Goal: Find specific page/section: Find specific page/section

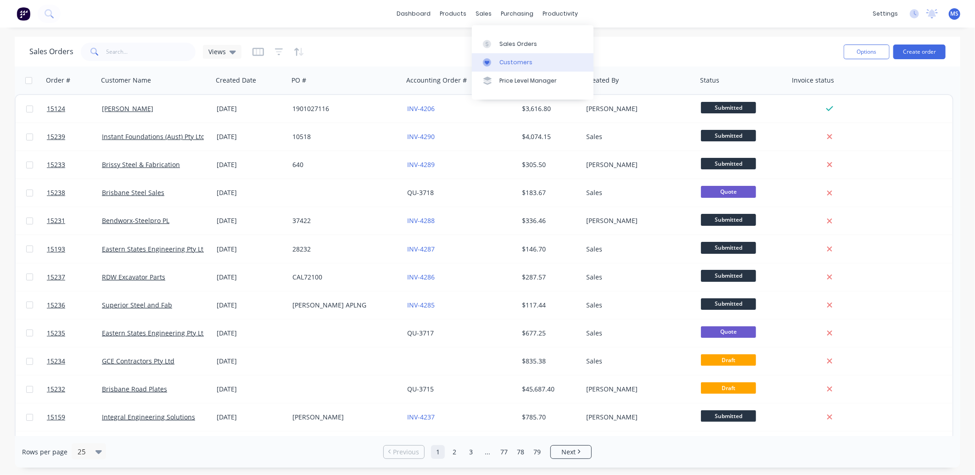
click at [530, 60] on link "Customers" at bounding box center [533, 62] width 122 height 18
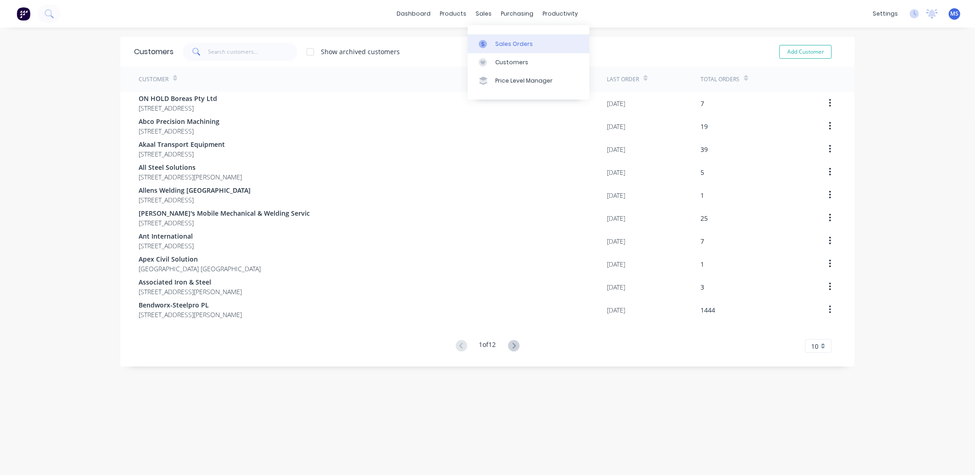
click at [514, 46] on div "Sales Orders" at bounding box center [514, 44] width 38 height 8
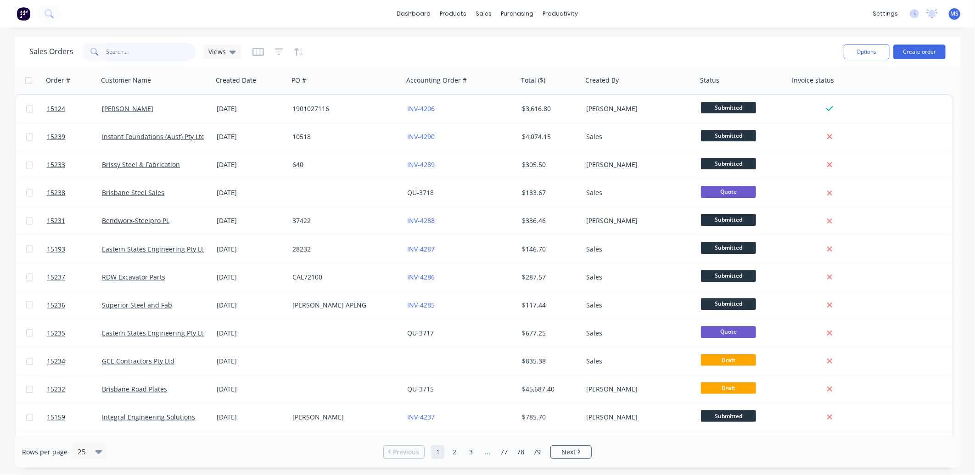
click at [147, 50] on input "text" at bounding box center [150, 52] width 89 height 18
type input "14890"
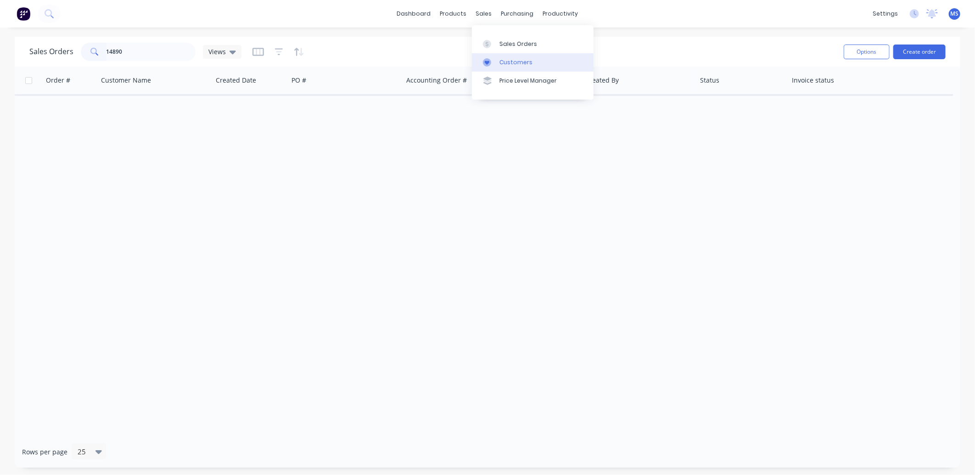
click at [502, 56] on link "Customers" at bounding box center [533, 62] width 122 height 18
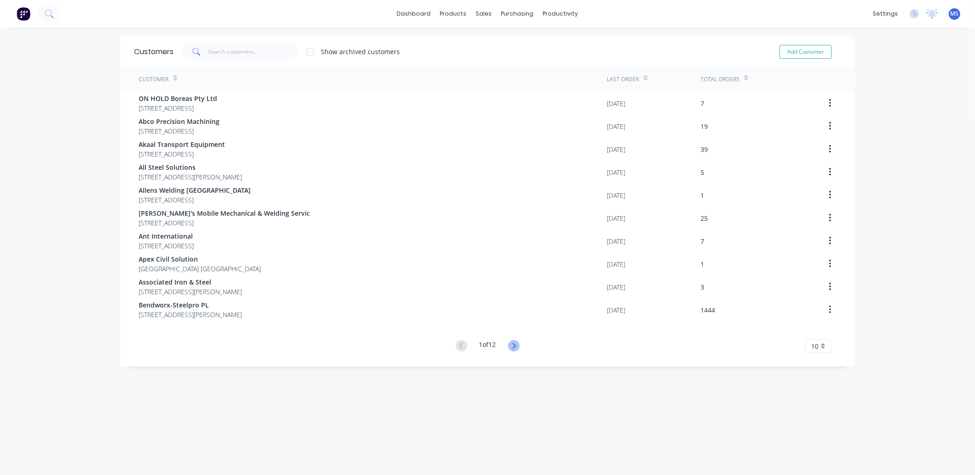
click at [512, 343] on icon at bounding box center [513, 346] width 3 height 6
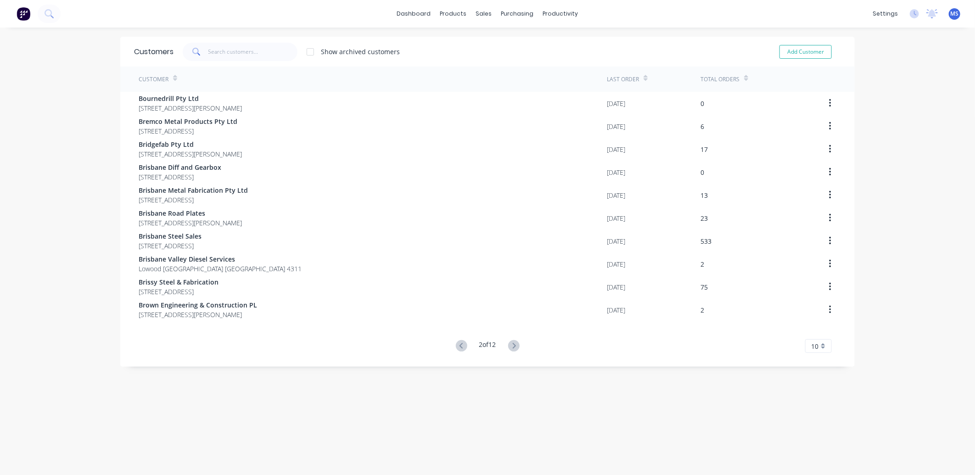
click at [512, 343] on icon at bounding box center [513, 346] width 3 height 6
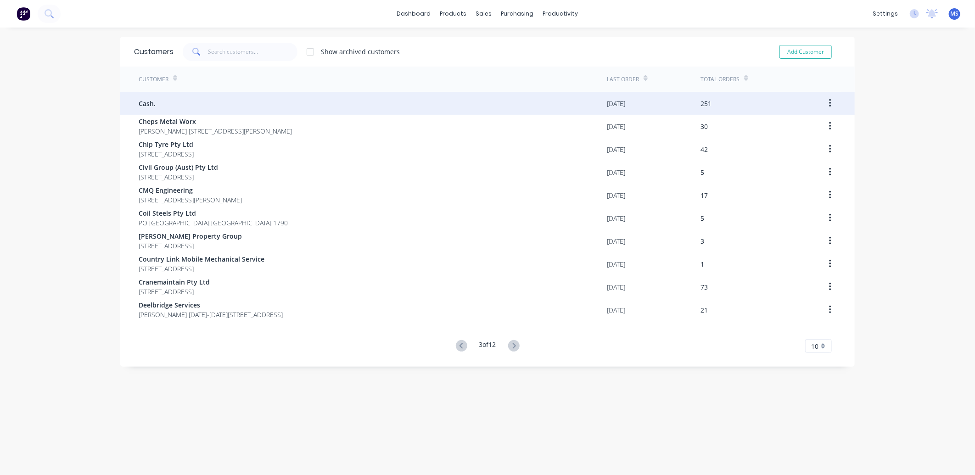
click at [435, 109] on div "Cash." at bounding box center [373, 103] width 468 height 23
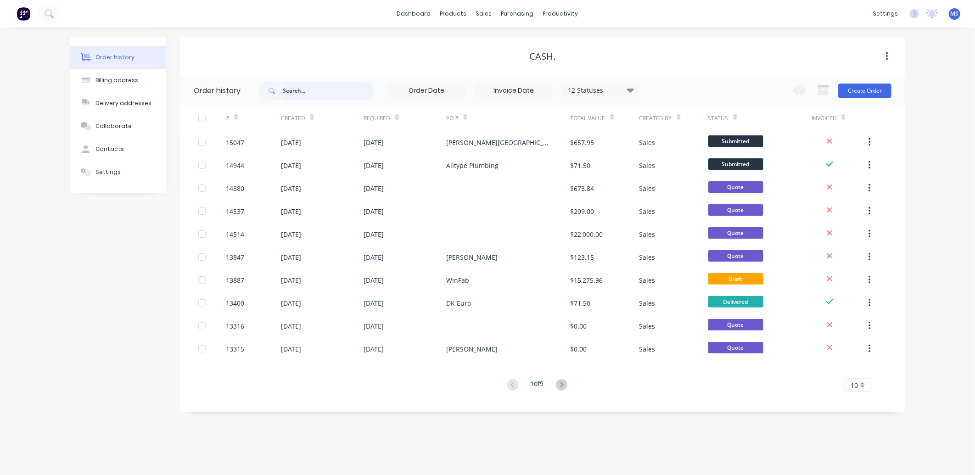
click at [332, 92] on input "text" at bounding box center [328, 91] width 91 height 18
type input "14890"
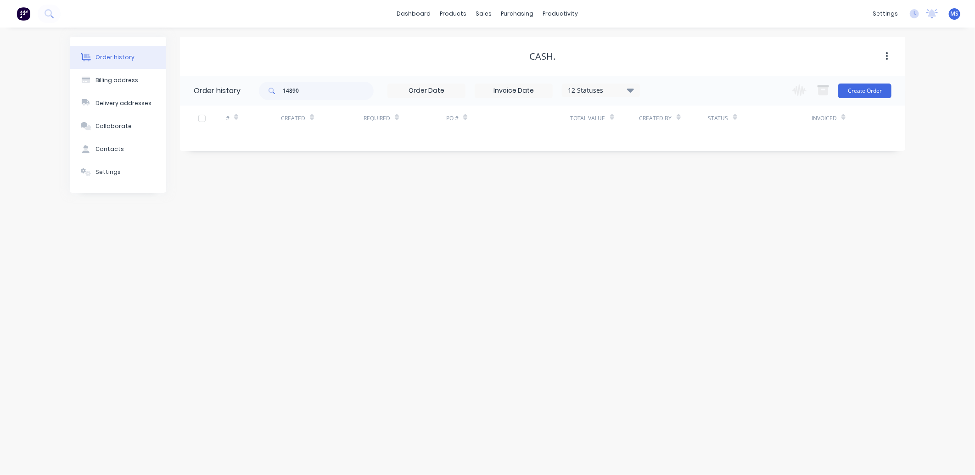
click at [630, 88] on icon at bounding box center [630, 89] width 7 height 11
click at [676, 196] on label at bounding box center [676, 196] width 0 height 0
click at [676, 200] on input "checkbox" at bounding box center [679, 200] width 7 height 9
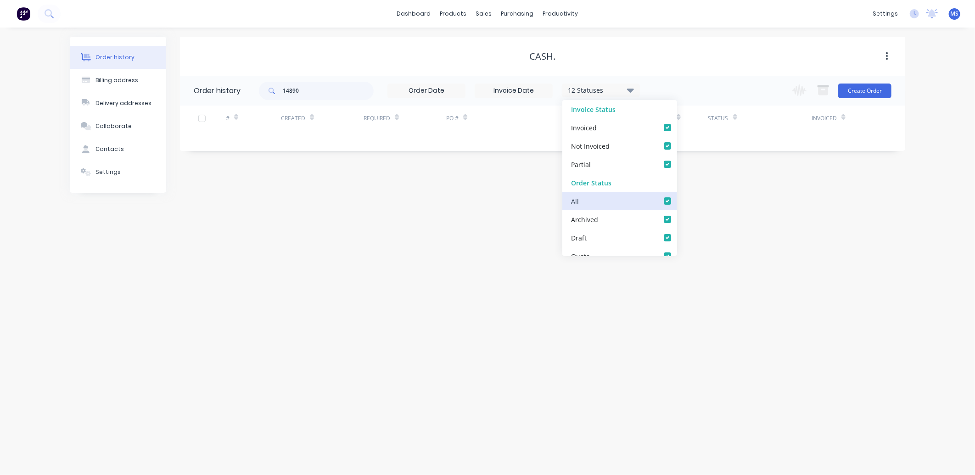
checkbox input "true"
drag, startPoint x: 702, startPoint y: 325, endPoint x: 706, endPoint y: 338, distance: 13.7
click at [704, 331] on div "Order history Billing address Delivery addresses Collaborate Contacts Settings …" at bounding box center [487, 251] width 975 height 447
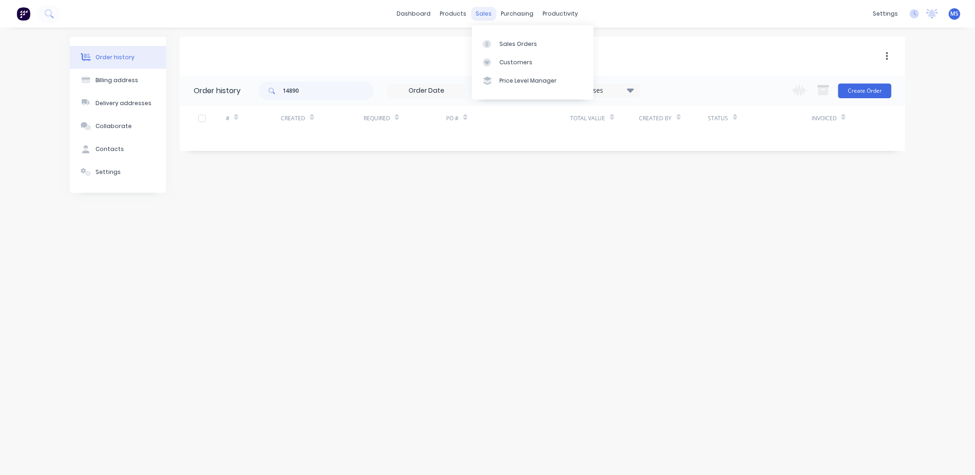
click at [481, 11] on div "sales" at bounding box center [483, 14] width 25 height 14
click at [495, 41] on div at bounding box center [490, 44] width 14 height 8
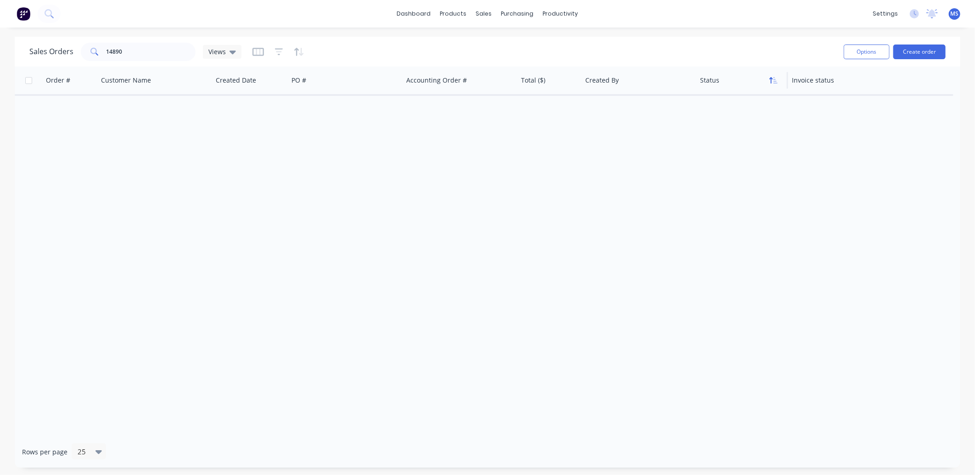
click at [777, 83] on icon "button" at bounding box center [775, 80] width 4 height 6
click at [775, 83] on icon "button" at bounding box center [775, 80] width 4 height 6
click at [28, 77] on input "checkbox" at bounding box center [28, 80] width 7 height 7
click at [30, 81] on input "checkbox" at bounding box center [28, 80] width 7 height 7
checkbox input "false"
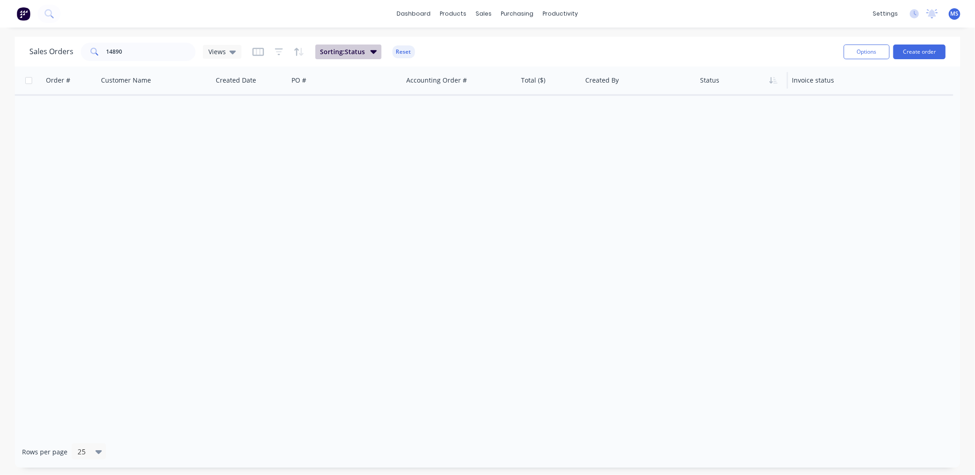
click at [375, 52] on button "Sorting: Status" at bounding box center [348, 52] width 66 height 15
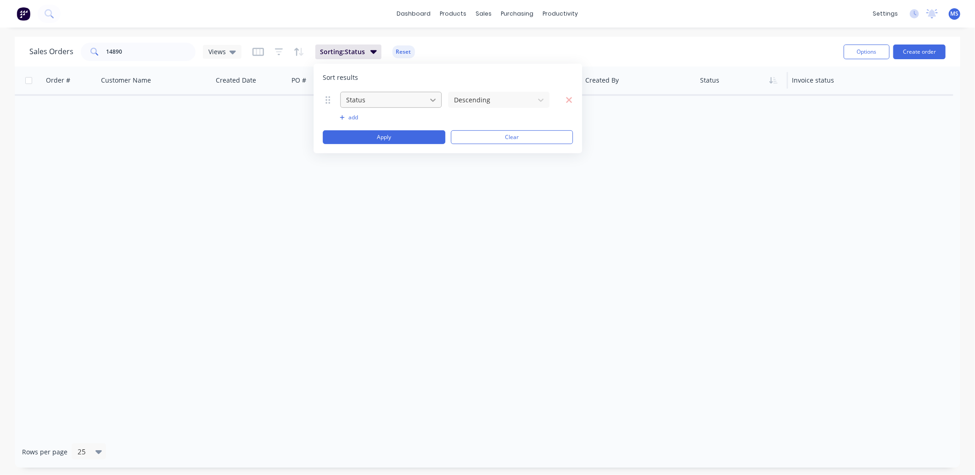
click at [436, 99] on icon at bounding box center [432, 99] width 9 height 9
click at [541, 99] on icon at bounding box center [540, 99] width 9 height 9
click at [340, 117] on icon "button" at bounding box center [342, 118] width 5 height 6
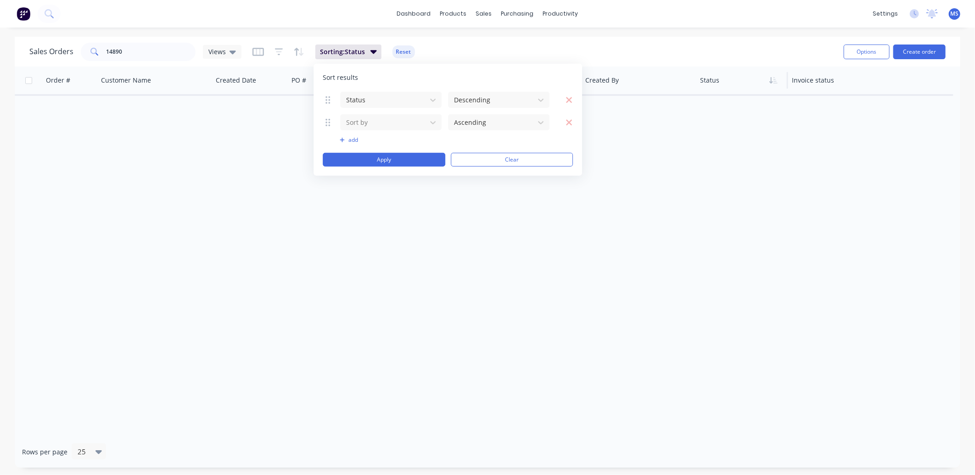
click at [326, 123] on icon at bounding box center [327, 121] width 5 height 7
click at [366, 125] on div at bounding box center [383, 122] width 77 height 11
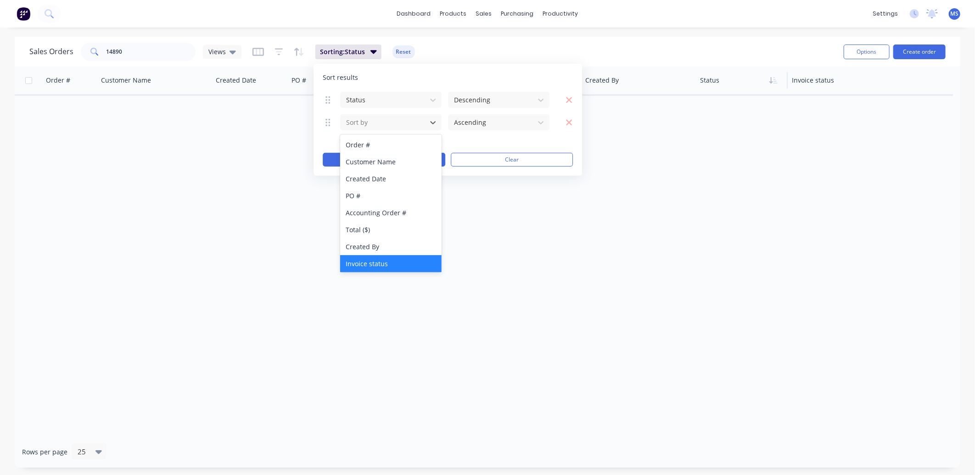
click at [397, 267] on div "Invoice status" at bounding box center [390, 263] width 101 height 17
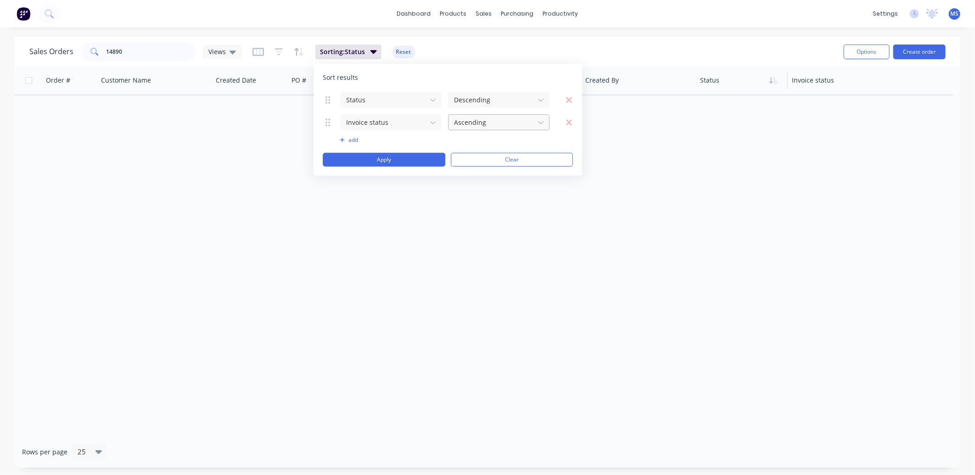
click at [523, 122] on div at bounding box center [491, 122] width 77 height 11
click at [580, 134] on div "Sort results Status Descending Invoice status 2 results available. Use Up and D…" at bounding box center [447, 120] width 268 height 112
click at [392, 161] on button "Apply" at bounding box center [384, 160] width 123 height 14
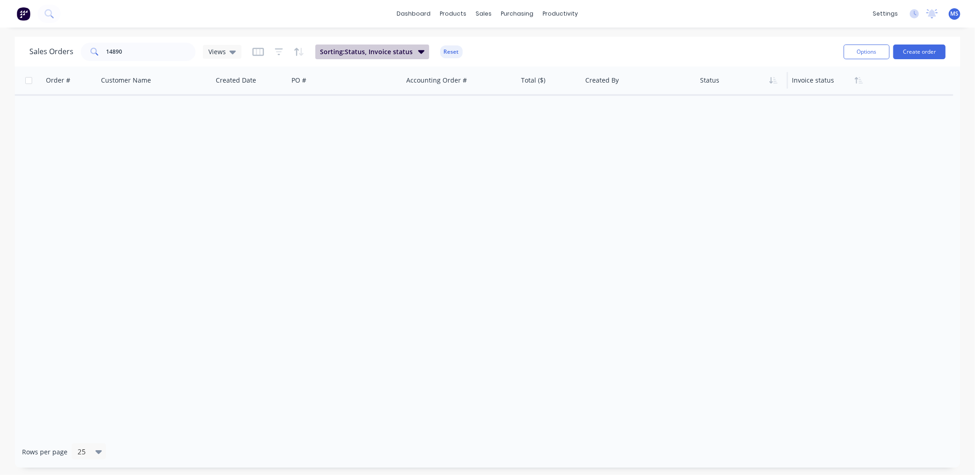
click at [379, 47] on span "Sorting: Status, Invoice status" at bounding box center [366, 51] width 93 height 9
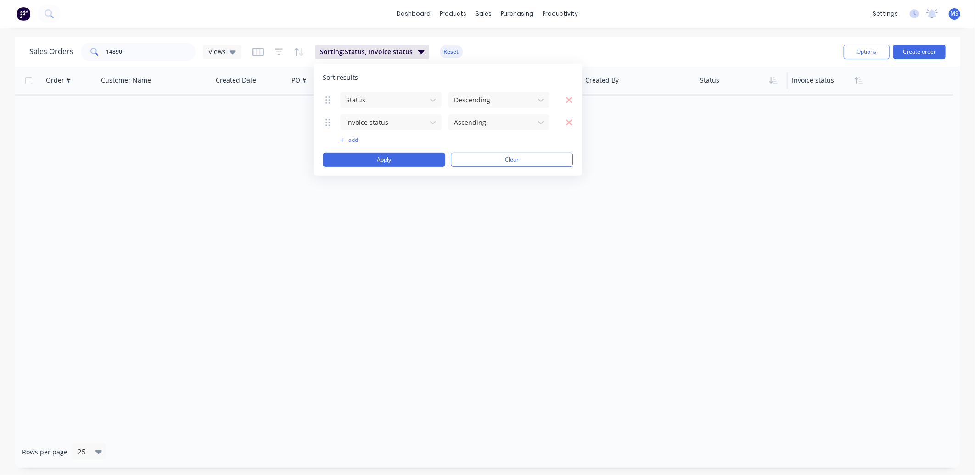
click at [574, 121] on div "Sort results Status Descending Invoice status Ascending To pick up a draggable …" at bounding box center [447, 120] width 268 height 112
click at [564, 121] on button "button" at bounding box center [563, 122] width 17 height 11
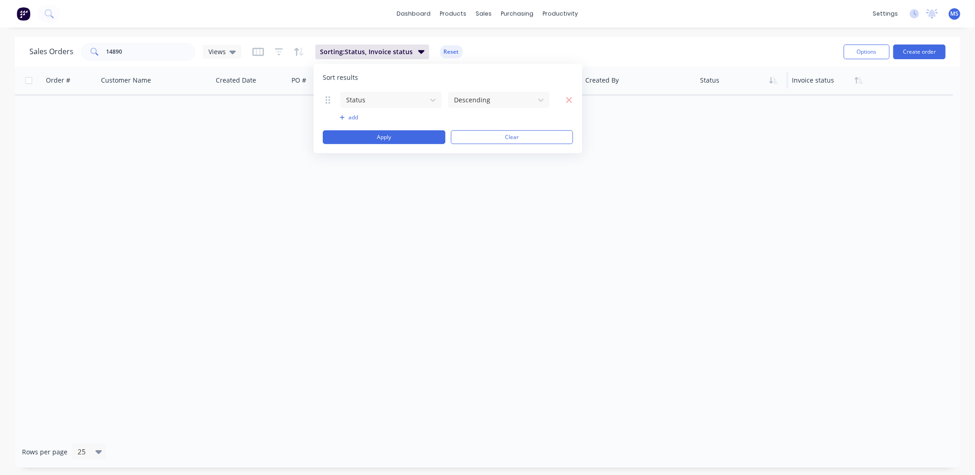
click at [569, 97] on icon "button" at bounding box center [568, 99] width 7 height 9
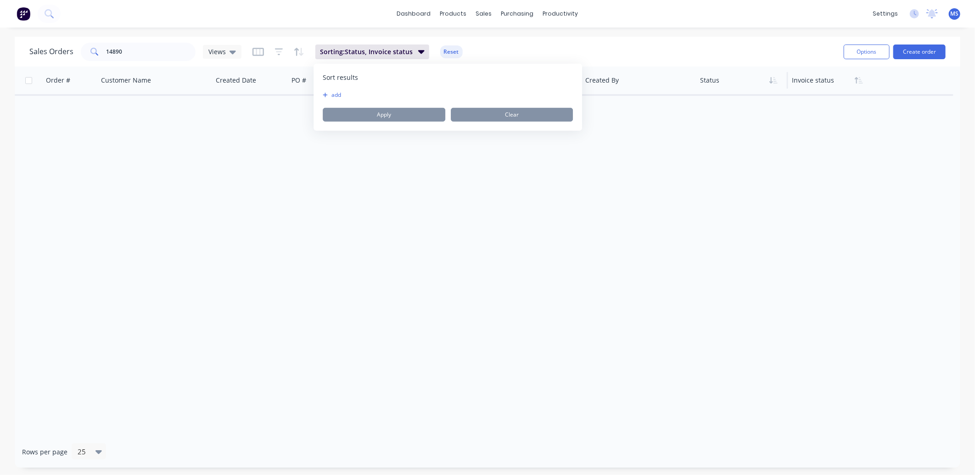
click at [450, 175] on div "Order # Customer Name Created Date PO # Accounting Order # Total ($) Created By…" at bounding box center [487, 251] width 945 height 369
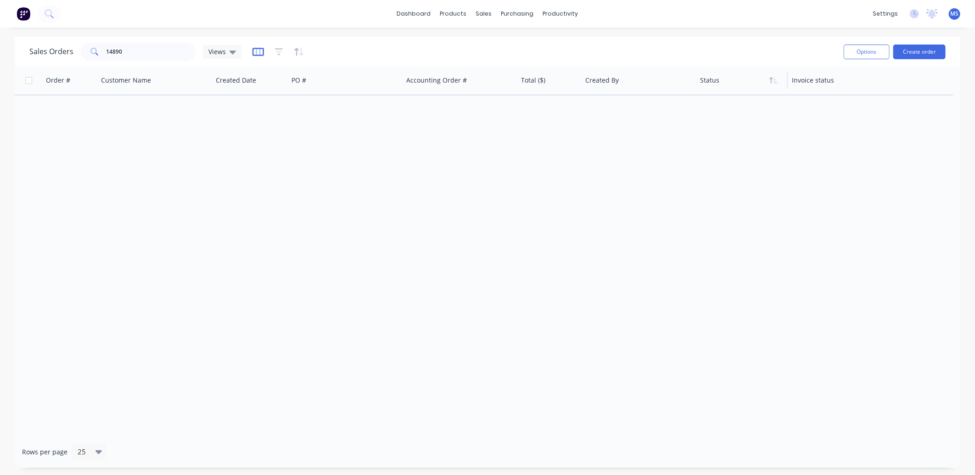
click at [260, 52] on icon "button" at bounding box center [257, 51] width 11 height 9
click at [282, 47] on div at bounding box center [278, 52] width 52 height 15
click at [280, 49] on icon "button" at bounding box center [279, 51] width 8 height 7
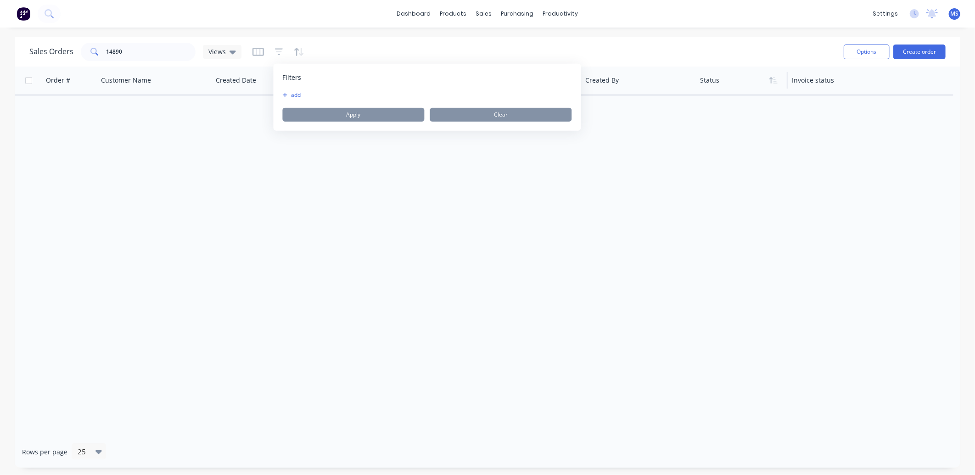
click at [286, 94] on icon "button" at bounding box center [285, 95] width 5 height 6
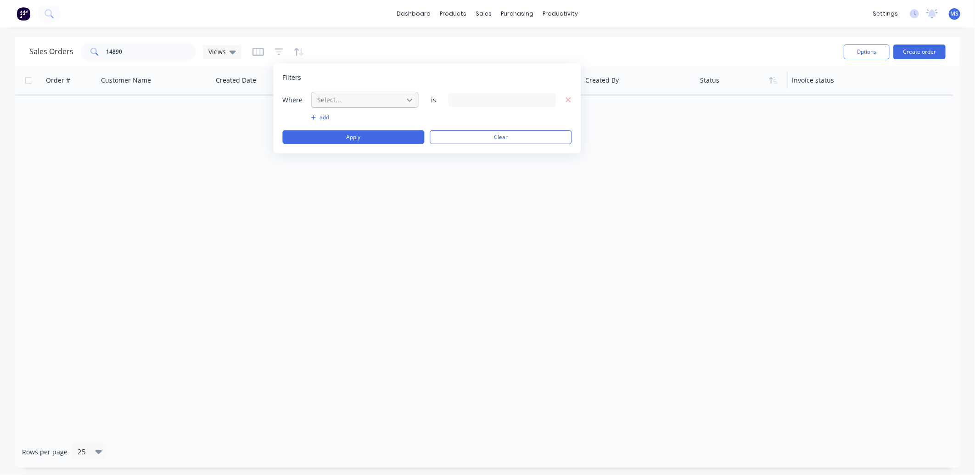
click at [415, 99] on div at bounding box center [409, 99] width 17 height 17
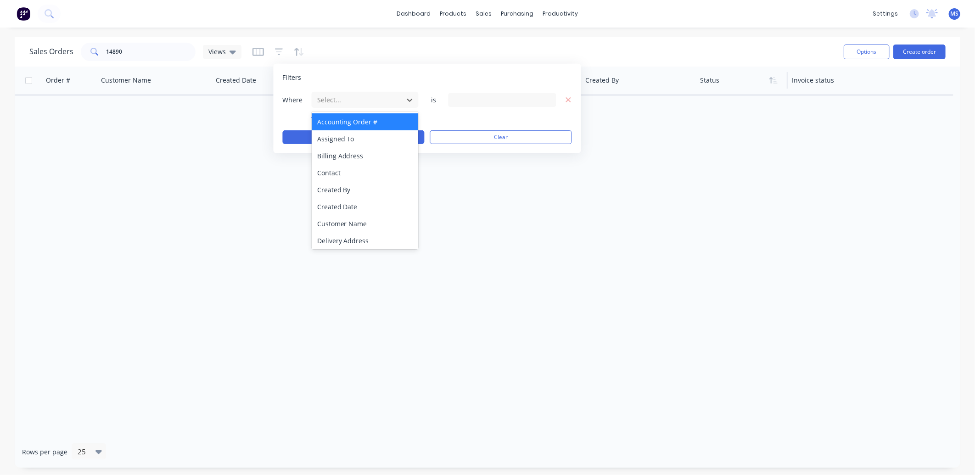
click at [359, 124] on div "Accounting Order #" at bounding box center [365, 121] width 107 height 17
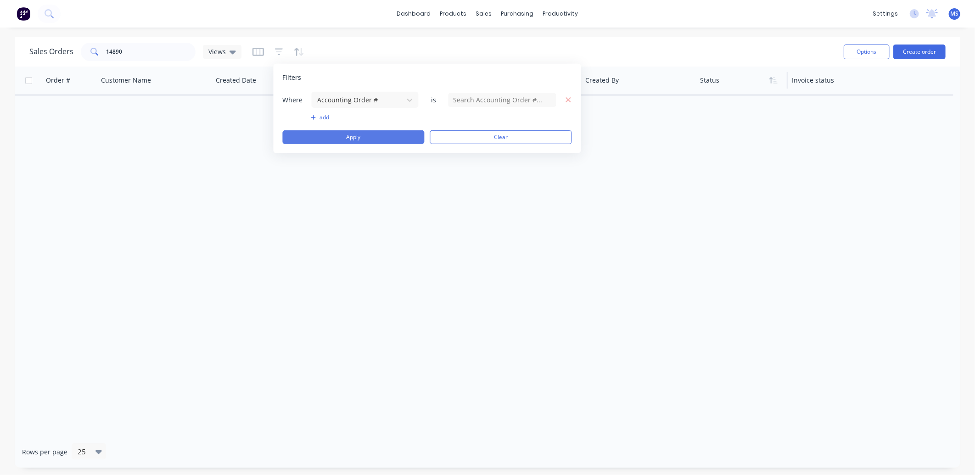
click at [377, 133] on button "Apply" at bounding box center [354, 137] width 142 height 14
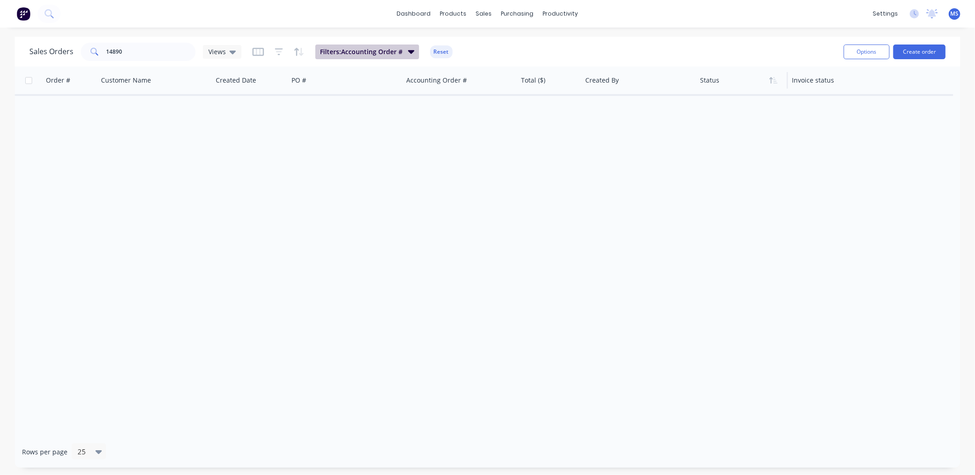
click at [400, 48] on span "Filters: Accounting Order #" at bounding box center [361, 51] width 83 height 9
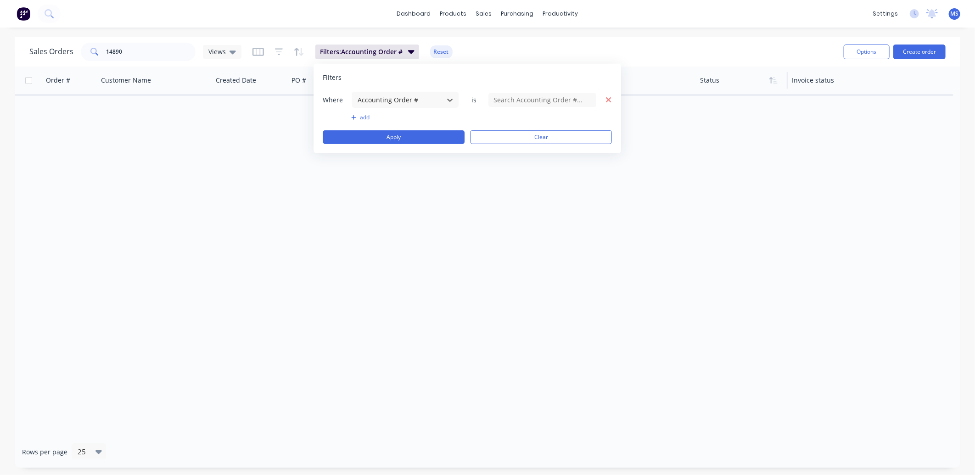
click at [606, 97] on icon "button" at bounding box center [608, 99] width 6 height 8
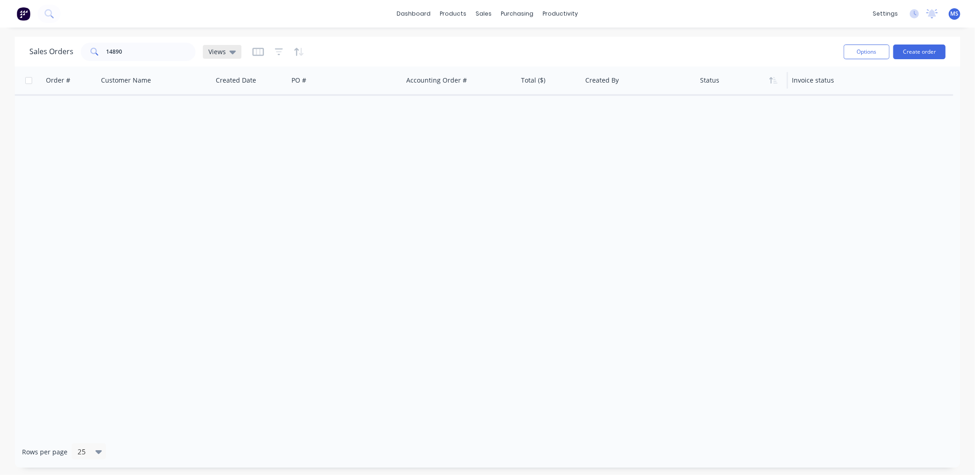
click at [235, 55] on div "Views" at bounding box center [222, 52] width 39 height 14
click at [240, 84] on input "text" at bounding box center [274, 86] width 100 height 18
click at [240, 85] on input "text" at bounding box center [274, 86] width 100 height 18
click at [176, 136] on div "Order # Customer Name Created Date PO # Accounting Order # Total ($) Created By…" at bounding box center [487, 251] width 945 height 369
click at [236, 54] on div "Views" at bounding box center [222, 52] width 39 height 14
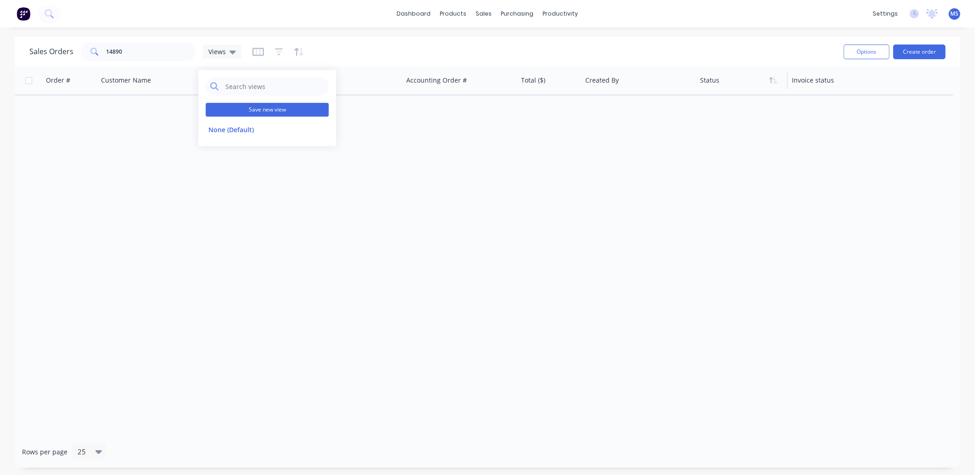
click at [264, 108] on button "Save new view" at bounding box center [267, 110] width 123 height 14
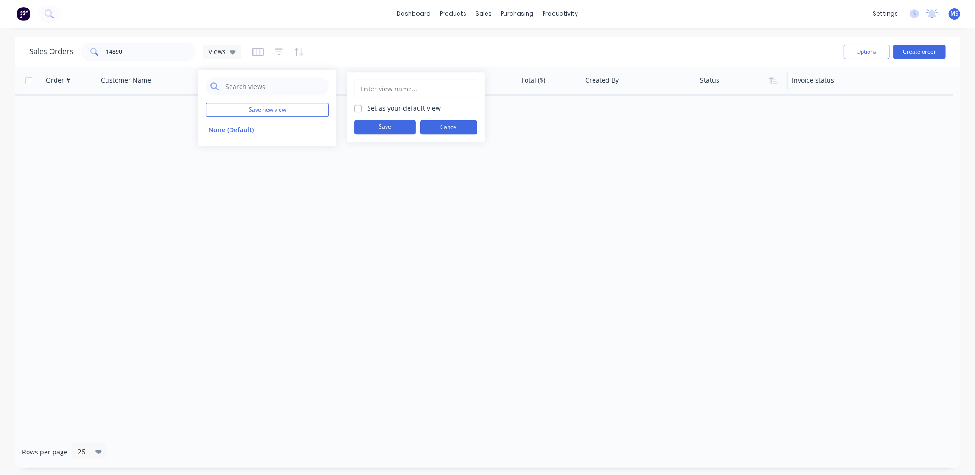
click at [462, 133] on button "Cancel" at bounding box center [448, 127] width 57 height 15
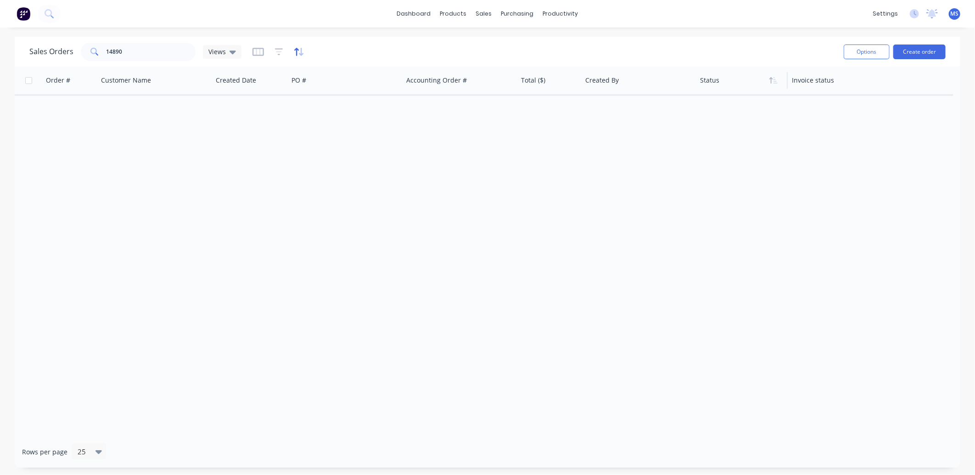
click at [298, 52] on icon "button" at bounding box center [299, 51] width 11 height 9
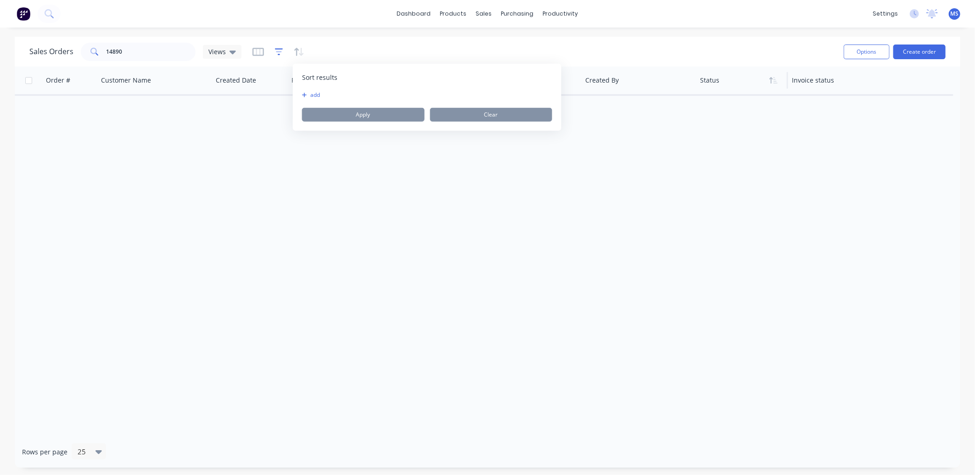
click at [276, 51] on icon "button" at bounding box center [279, 51] width 6 height 1
click at [158, 202] on div "Order # Customer Name Created Date PO # Accounting Order # Total ($) Created By…" at bounding box center [487, 251] width 945 height 369
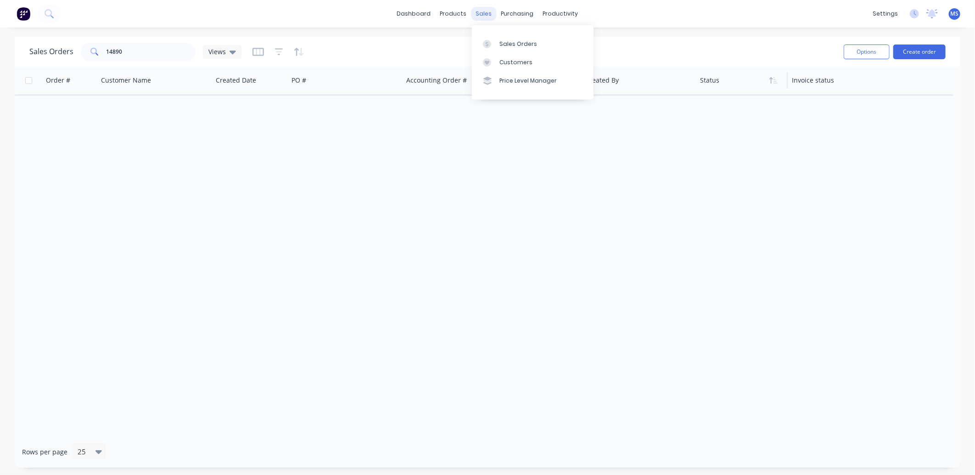
click at [485, 15] on div "sales" at bounding box center [483, 14] width 25 height 14
click at [604, 205] on div "Order # Customer Name Created Date PO # Accounting Order # Total ($) Created By…" at bounding box center [487, 251] width 945 height 369
click at [513, 40] on div "Sales Orders" at bounding box center [518, 44] width 38 height 8
click at [517, 65] on div "Customers" at bounding box center [515, 62] width 33 height 8
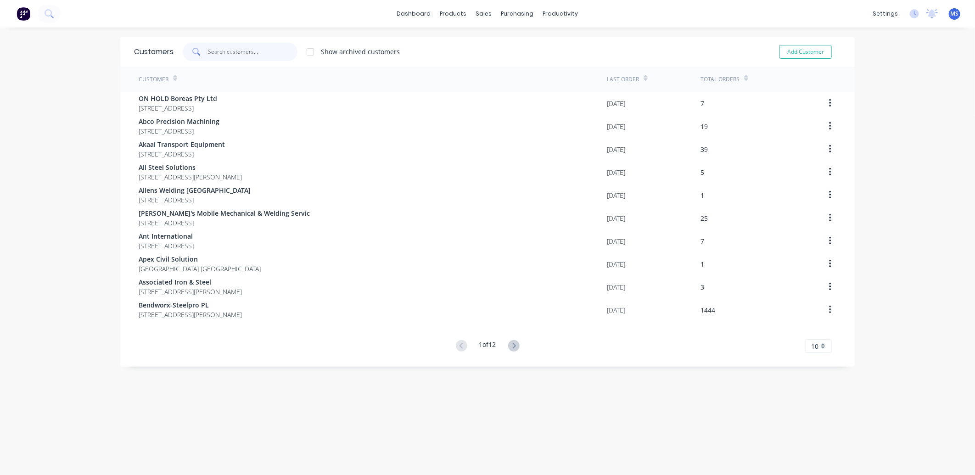
click at [237, 49] on input "text" at bounding box center [252, 52] width 89 height 18
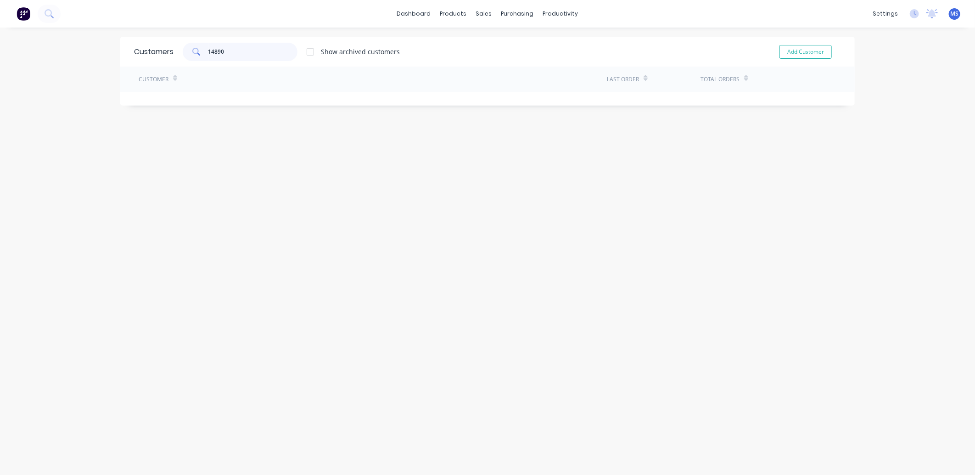
type input "14890"
drag, startPoint x: 249, startPoint y: 56, endPoint x: 176, endPoint y: 72, distance: 74.7
click at [176, 72] on div "Customers 14890 Show archived customers Add Customer Customer Last Order Total …" at bounding box center [487, 71] width 734 height 69
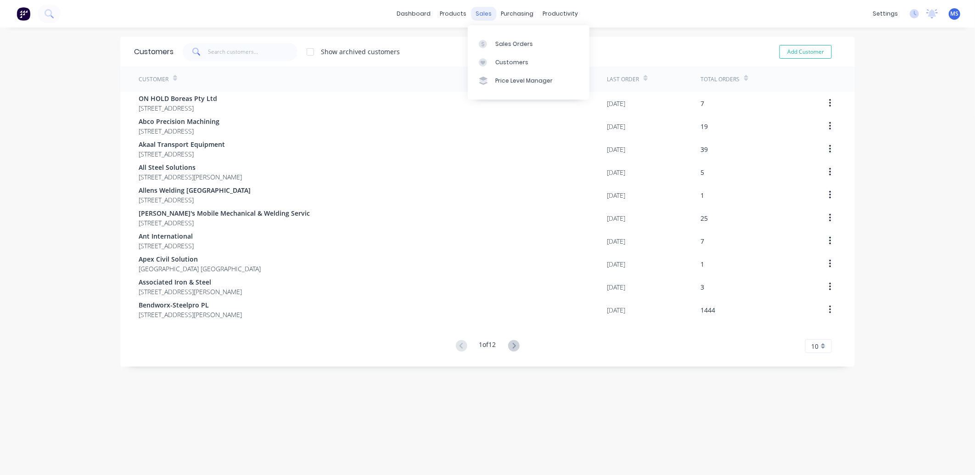
click at [480, 17] on div "sales" at bounding box center [483, 14] width 25 height 14
click at [513, 43] on div "Sales Orders" at bounding box center [514, 44] width 38 height 8
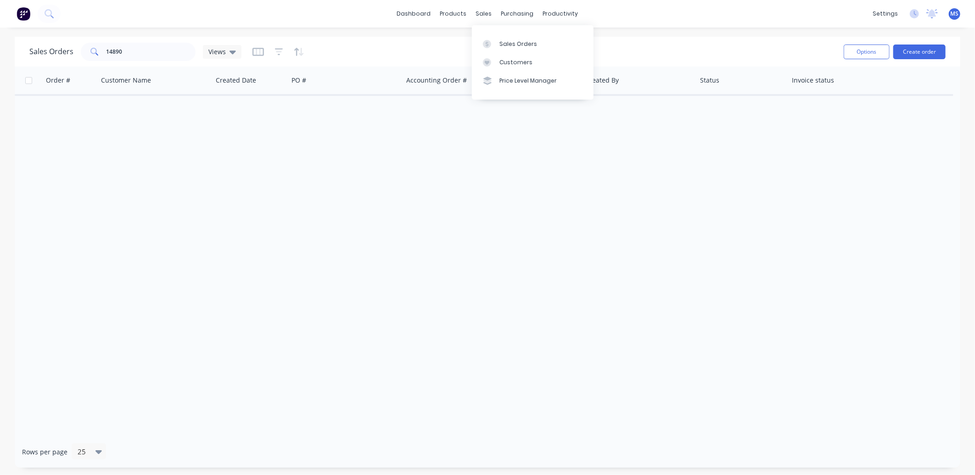
click at [421, 182] on div "Order # Customer Name Created Date PO # Accounting Order # Total ($) Created By…" at bounding box center [487, 251] width 945 height 369
click at [511, 41] on div "Sales Orders" at bounding box center [518, 44] width 38 height 8
click at [516, 67] on link "Customers" at bounding box center [533, 62] width 122 height 18
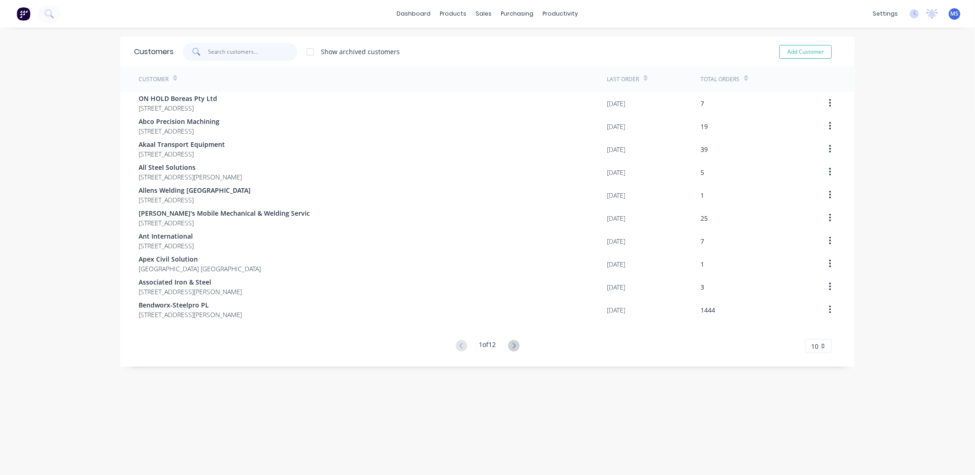
click at [240, 58] on input "text" at bounding box center [252, 52] width 89 height 18
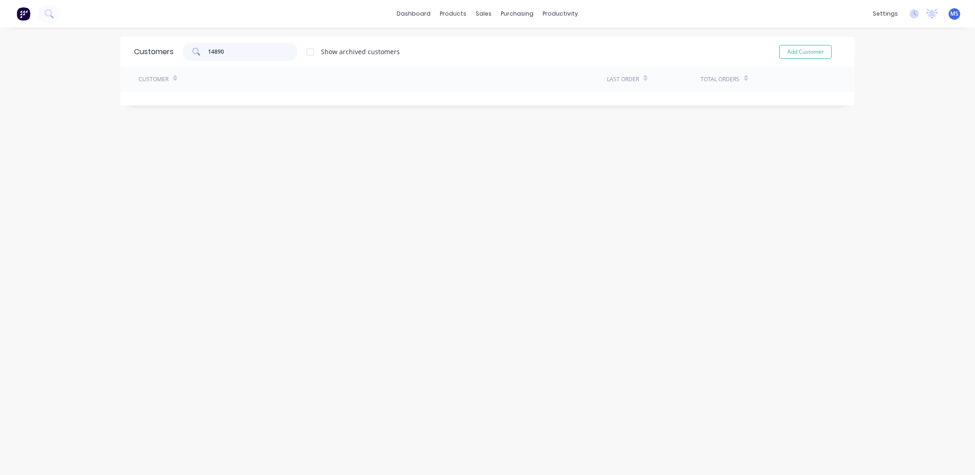
type input "14890"
drag, startPoint x: 240, startPoint y: 58, endPoint x: 191, endPoint y: 54, distance: 48.8
click at [191, 54] on div "14890" at bounding box center [240, 52] width 115 height 18
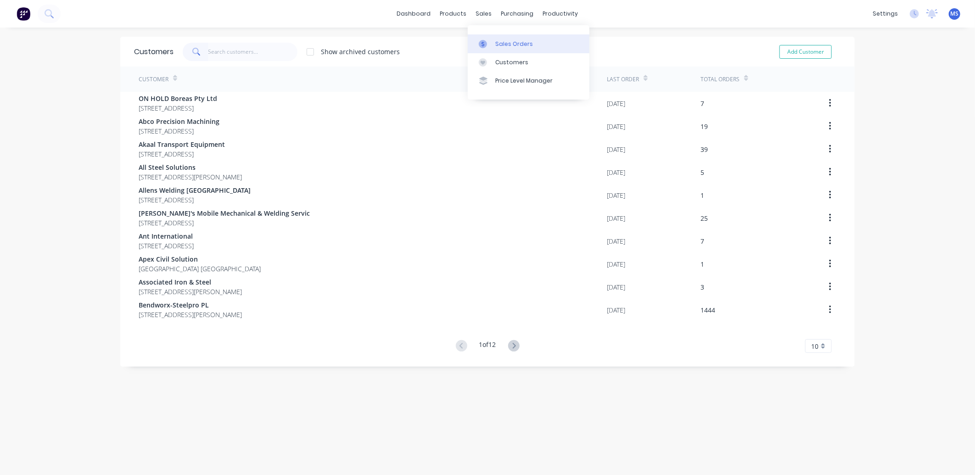
click at [507, 43] on div "Sales Orders" at bounding box center [514, 44] width 38 height 8
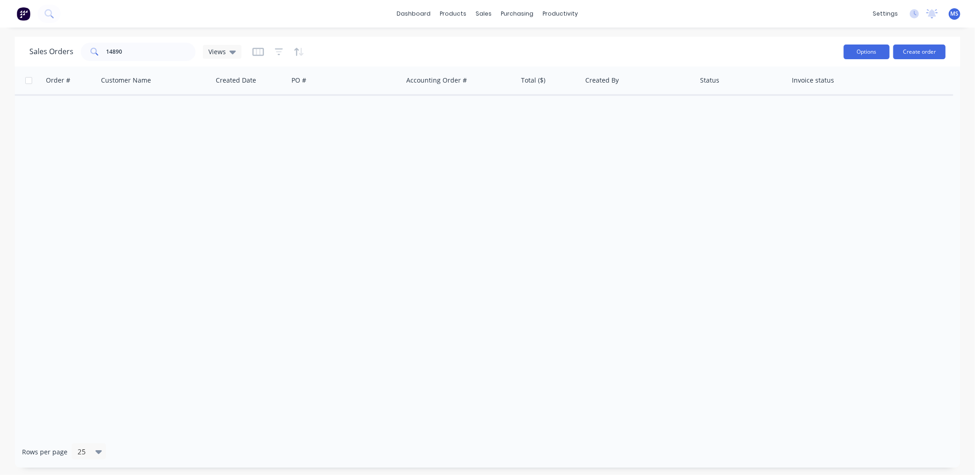
click at [876, 53] on button "Options" at bounding box center [866, 52] width 46 height 15
click at [731, 114] on div "Order # Customer Name Created Date PO # Accounting Order # Total ($) Created By…" at bounding box center [487, 251] width 945 height 369
drag, startPoint x: 140, startPoint y: 54, endPoint x: 94, endPoint y: 54, distance: 46.8
click at [97, 54] on div "14890" at bounding box center [138, 52] width 115 height 18
